Goal: Task Accomplishment & Management: Manage account settings

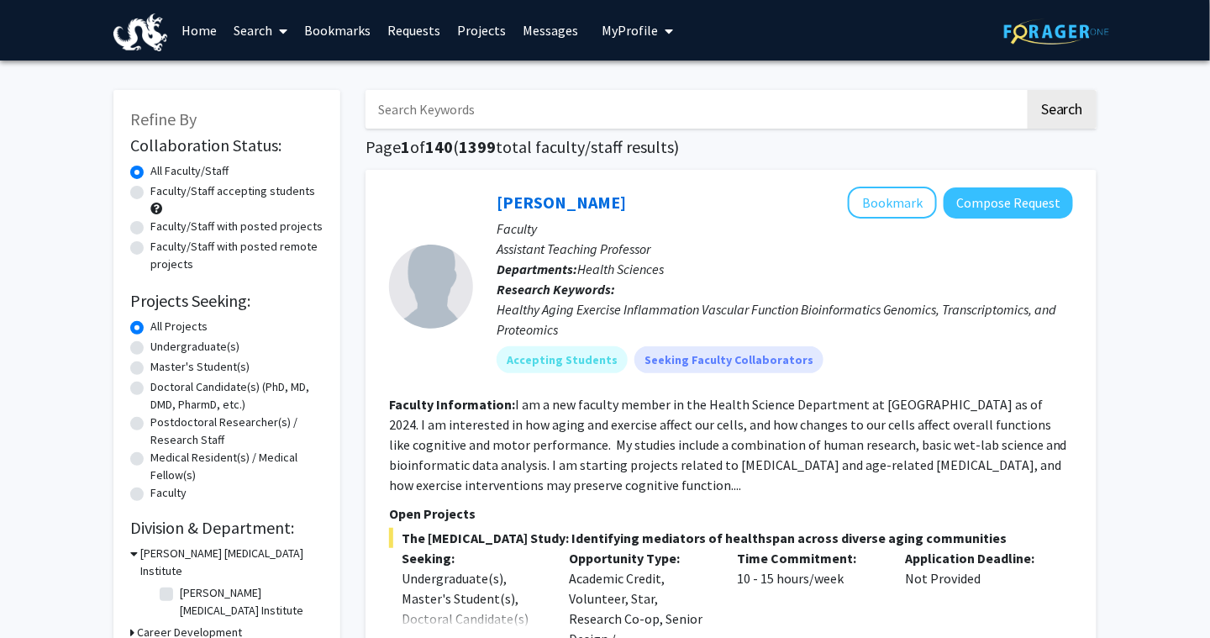
click at [635, 18] on button "My Profile" at bounding box center [638, 30] width 82 height 61
click at [677, 88] on span "View Profile" at bounding box center [707, 96] width 102 height 18
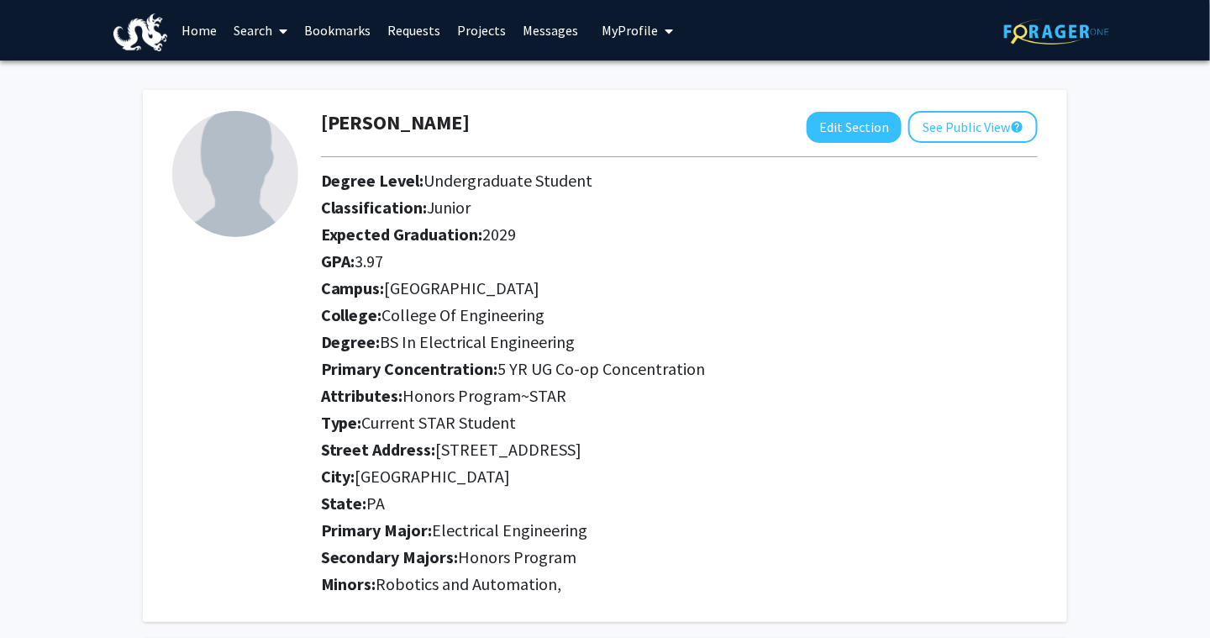
drag, startPoint x: 381, startPoint y: 342, endPoint x: 586, endPoint y: 328, distance: 205.6
click at [586, 328] on div "Degree Level: Undergraduate Student Classification: Junior Expected Graduation:…" at bounding box center [679, 346] width 742 height 350
drag, startPoint x: 586, startPoint y: 328, endPoint x: 549, endPoint y: 336, distance: 37.9
click at [549, 336] on span "BS In Electrical Engineering" at bounding box center [478, 341] width 195 height 21
click at [383, 259] on span "3.97" at bounding box center [370, 260] width 29 height 21
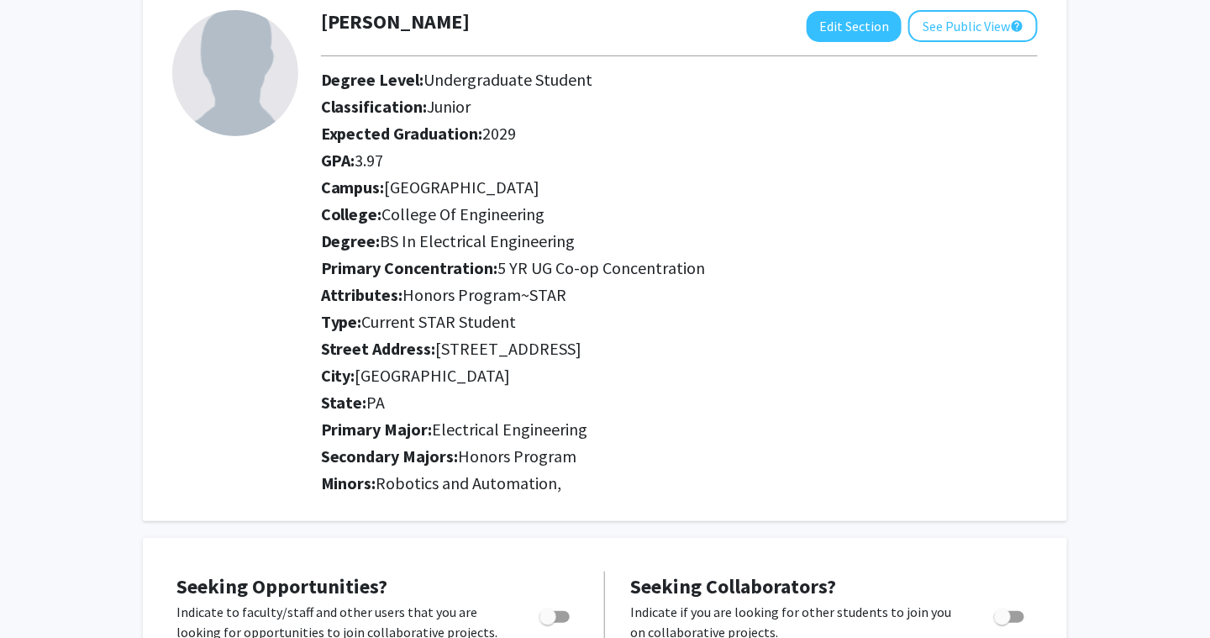
scroll to position [95, 0]
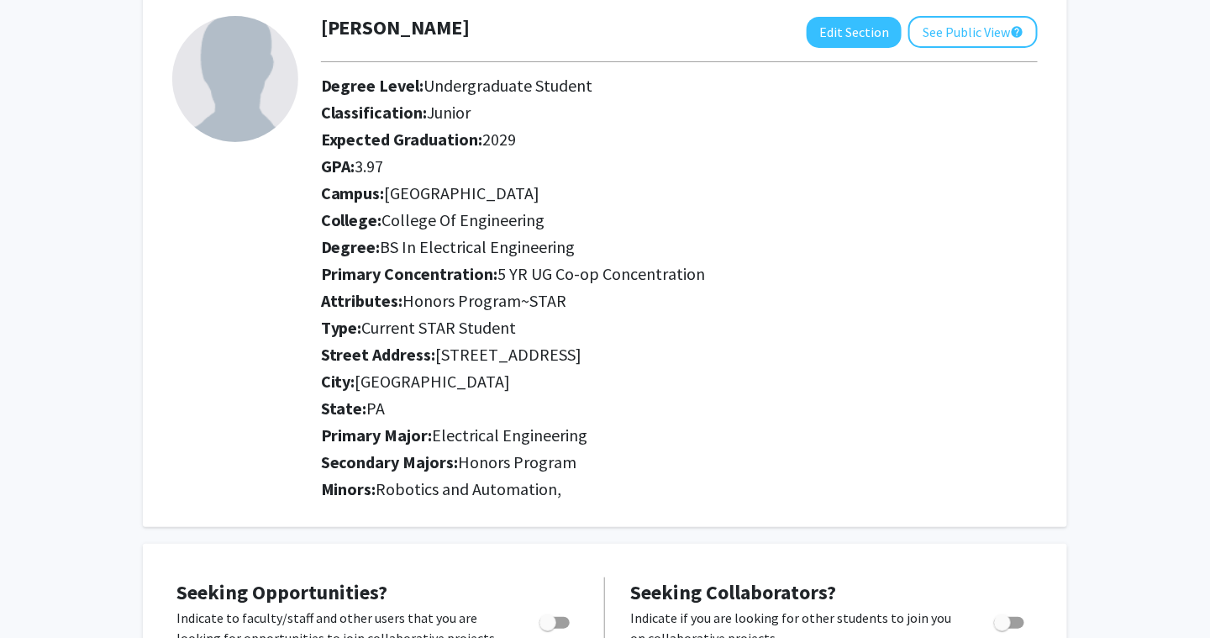
drag, startPoint x: 361, startPoint y: 163, endPoint x: 422, endPoint y: 163, distance: 61.4
click at [422, 163] on h2 "GPA: 3.97" at bounding box center [679, 166] width 717 height 20
drag, startPoint x: 464, startPoint y: 467, endPoint x: 583, endPoint y: 469, distance: 119.4
click at [583, 469] on h2 "Secondary Majors: Honors Program" at bounding box center [679, 462] width 717 height 20
drag, startPoint x: 583, startPoint y: 469, endPoint x: 450, endPoint y: 470, distance: 133.6
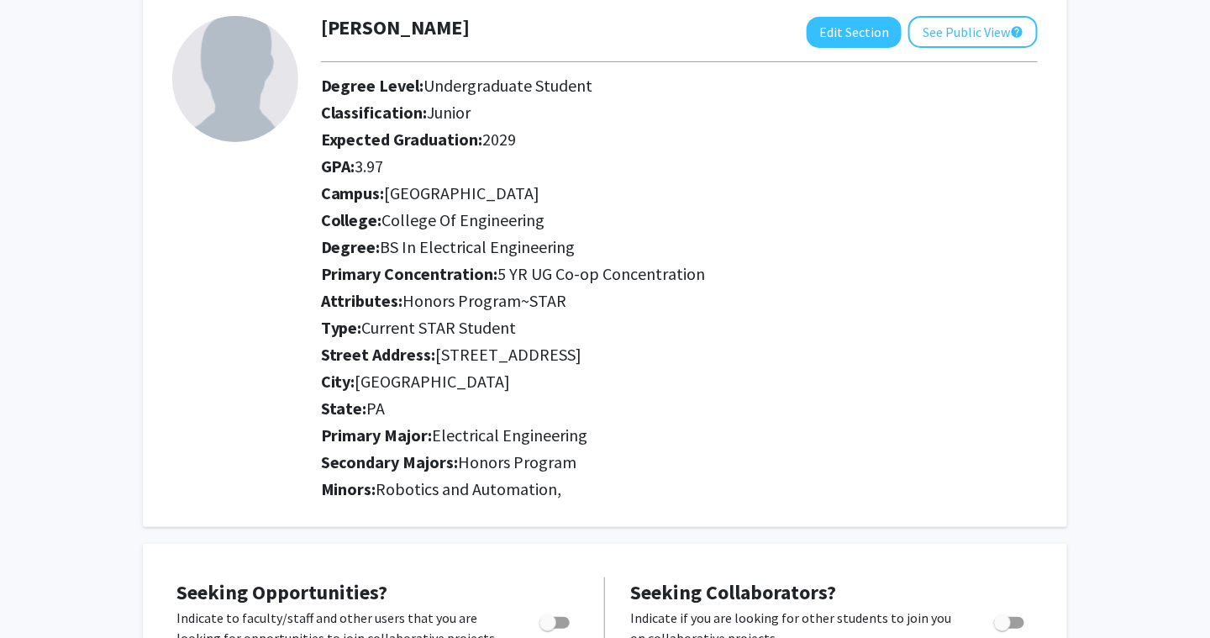
click at [450, 470] on h2 "Secondary Majors: Honors Program" at bounding box center [679, 462] width 717 height 20
drag, startPoint x: 322, startPoint y: 326, endPoint x: 536, endPoint y: 331, distance: 214.4
click at [536, 331] on h2 "Type: Current STAR Student" at bounding box center [679, 328] width 717 height 20
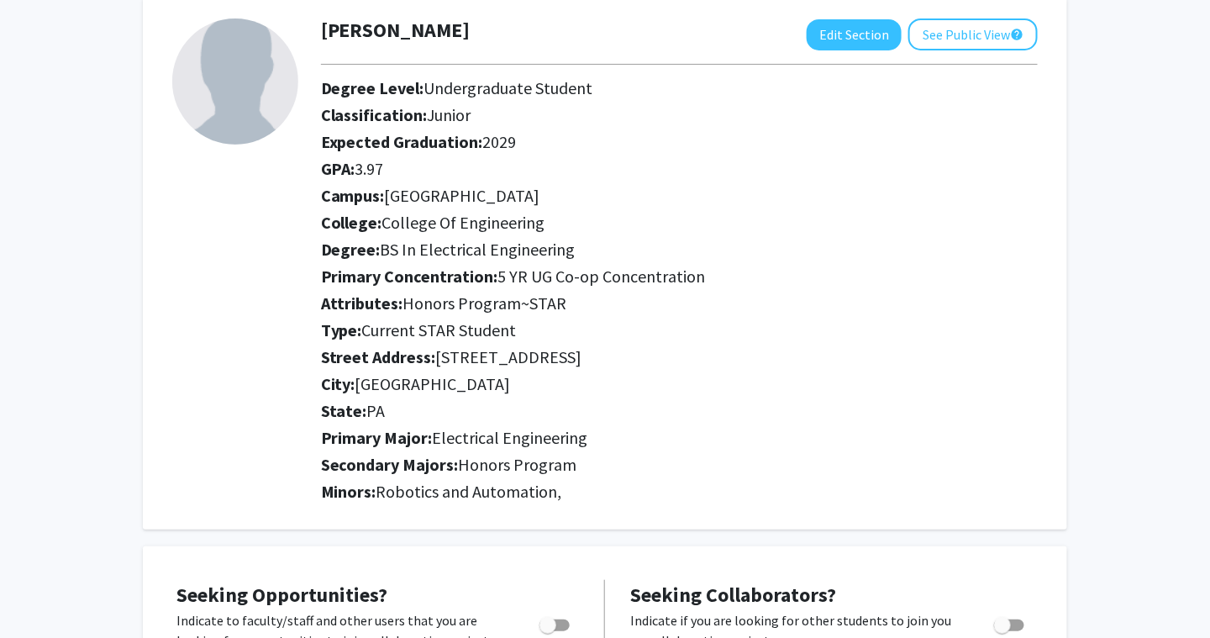
scroll to position [39, 0]
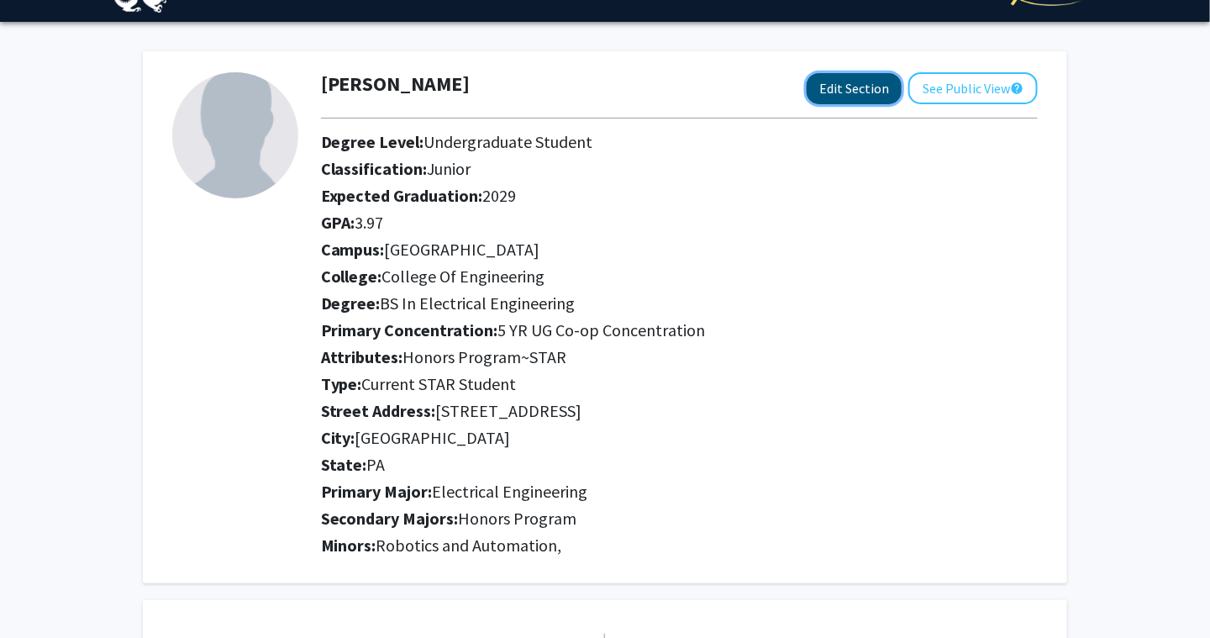
click at [847, 90] on button "Edit Section" at bounding box center [854, 88] width 95 height 31
select select "junior"
select select "[GEOGRAPHIC_DATA]"
select select "College of Engineering"
select select "Current STAR Student"
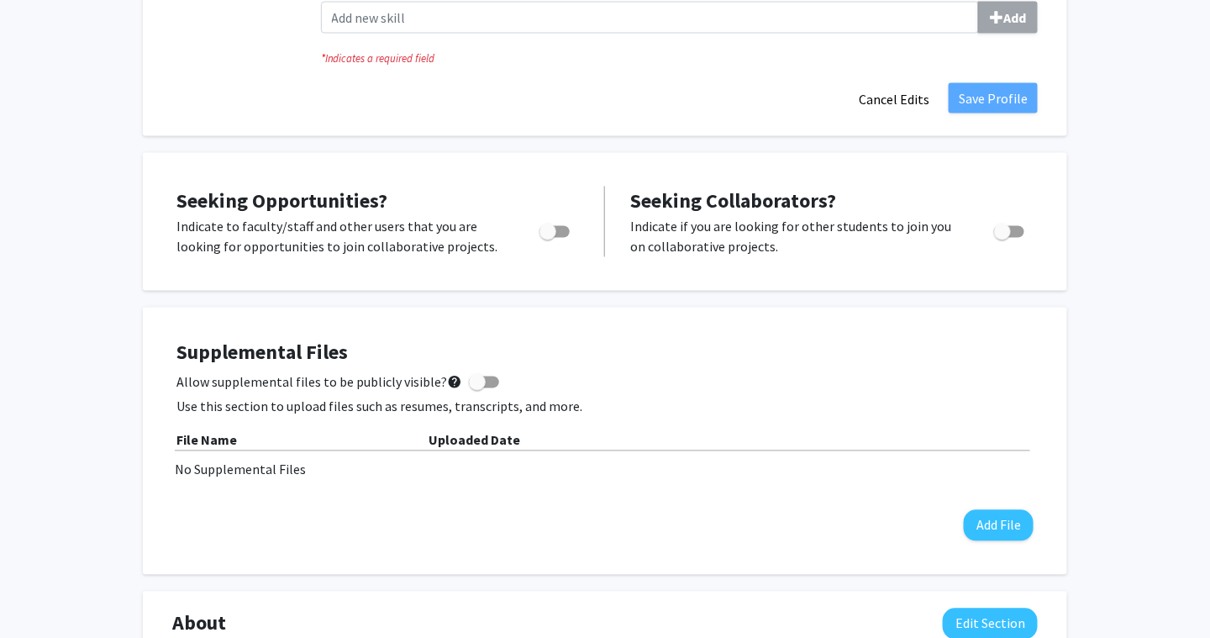
scroll to position [911, 0]
